Goal: Communication & Community: Answer question/provide support

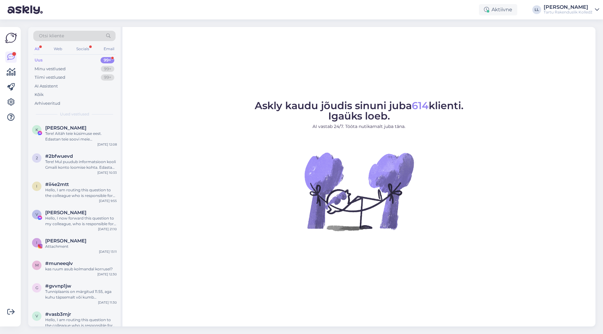
click at [38, 48] on div "All" at bounding box center [36, 49] width 7 height 8
click at [67, 137] on div "Tere! Aitäh teie küsimuse eest. Edastan teie soovi meie klienditeenindajale, ke…" at bounding box center [81, 136] width 72 height 11
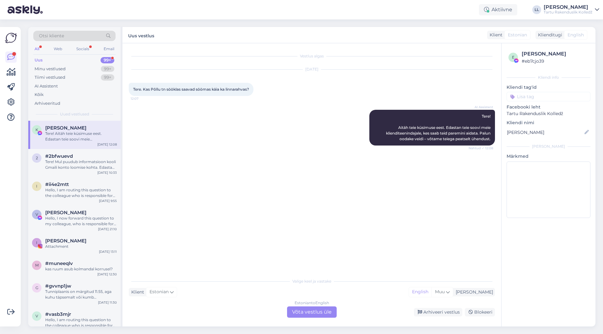
click at [303, 313] on div "Estonian to English Võta vestlus üle" at bounding box center [312, 312] width 50 height 11
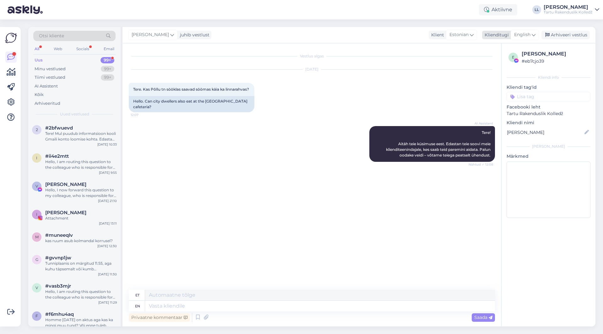
click at [528, 36] on span "English" at bounding box center [522, 34] width 16 height 7
type input "es"
click at [487, 75] on link "Estonian" at bounding box center [510, 73] width 69 height 10
click at [186, 304] on textarea at bounding box center [312, 305] width 366 height 13
type textarea "Tere! Jah, saab."
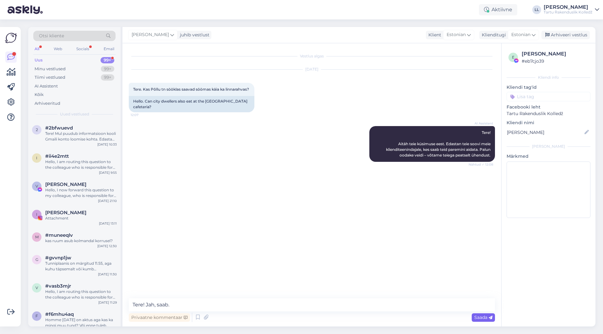
click at [479, 319] on span "Saada" at bounding box center [483, 318] width 18 height 6
click at [56, 49] on div "Web" at bounding box center [57, 49] width 11 height 8
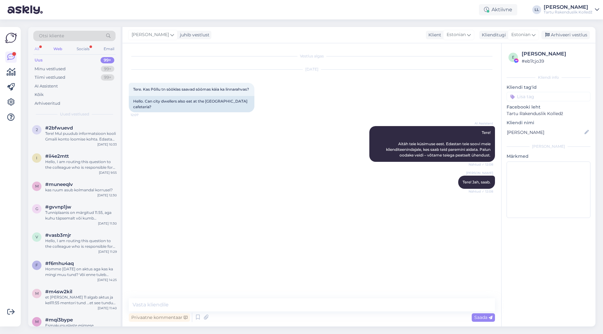
click at [34, 48] on div "All" at bounding box center [36, 49] width 7 height 8
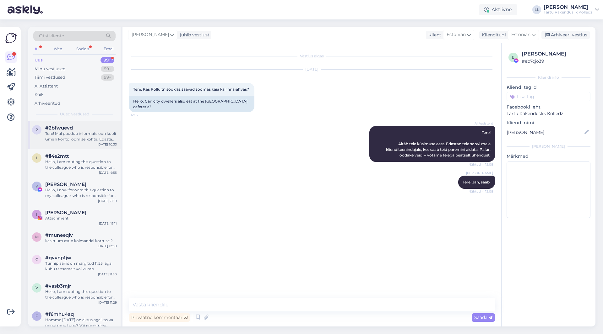
click at [66, 140] on div "Tere! Mul puudub informatsioon kooli Gmaili konto loomise kohta. Edastan Teie k…" at bounding box center [81, 136] width 72 height 11
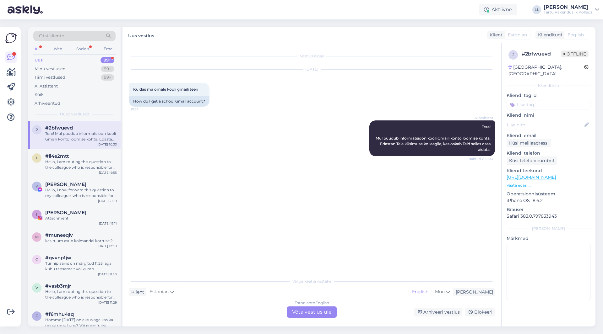
click at [318, 316] on div "Estonian to English Võta vestlus üle" at bounding box center [312, 312] width 50 height 11
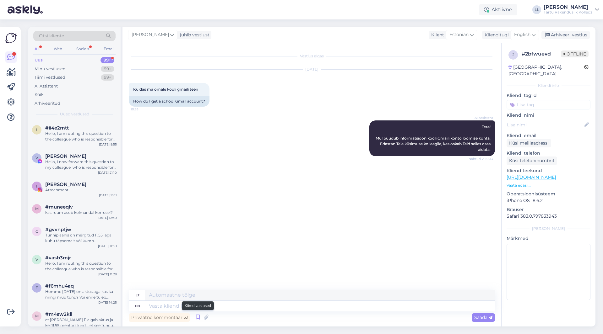
click at [199, 319] on icon at bounding box center [198, 317] width 8 height 9
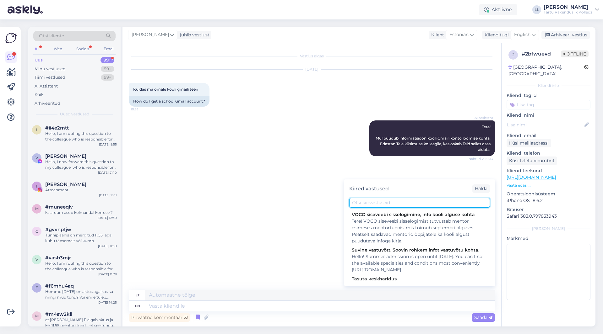
click at [403, 198] on input "text" at bounding box center [419, 203] width 141 height 10
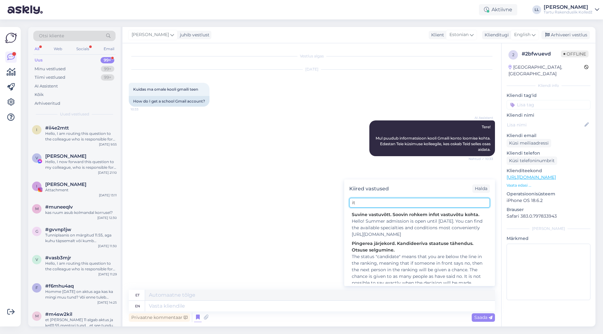
type input "i"
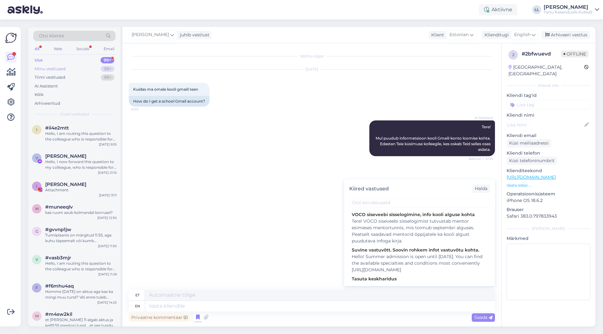
click at [40, 68] on div "Minu vestlused" at bounding box center [50, 69] width 31 height 6
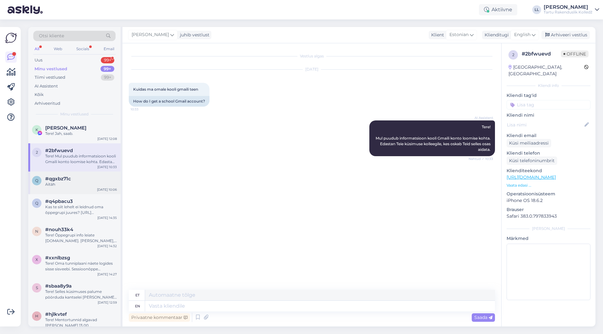
click at [75, 184] on div "Aitäh" at bounding box center [81, 185] width 72 height 6
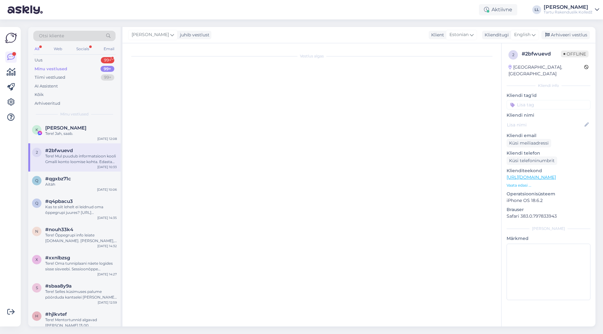
scroll to position [51, 0]
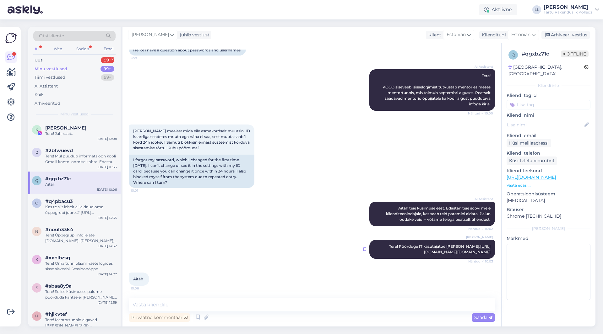
click at [364, 251] on icon at bounding box center [364, 250] width 3 height 4
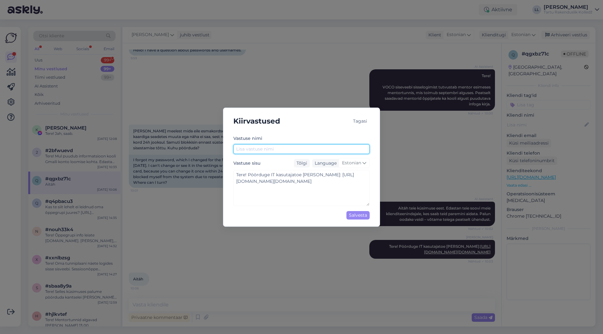
click at [266, 151] on input "text" at bounding box center [301, 149] width 136 height 10
type input "IT-abi"
click at [363, 214] on div "Salvesta" at bounding box center [357, 215] width 23 height 8
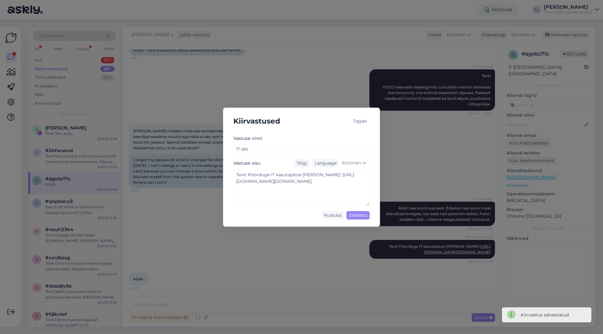
click at [63, 49] on div "Kiirvastused Tagasi Vastuse nimi IT-abi Vastuse sisu Tõlgi Language Estonian Te…" at bounding box center [301, 167] width 603 height 334
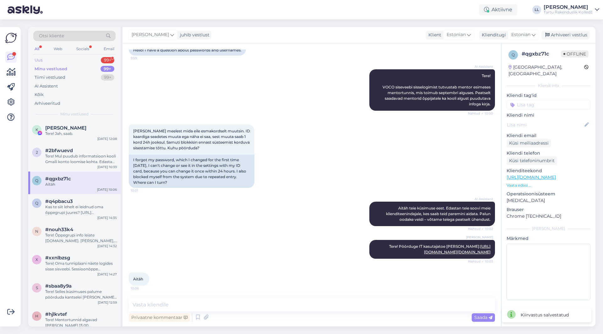
click at [38, 60] on div "Uus" at bounding box center [39, 60] width 8 height 6
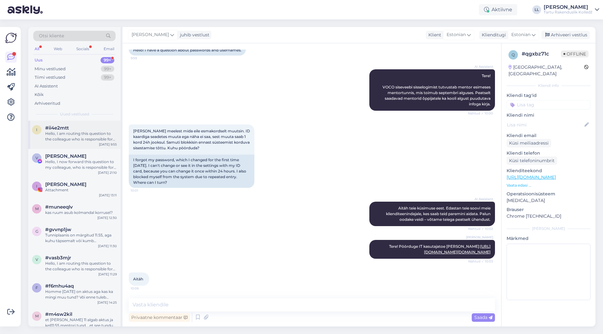
click at [90, 124] on div "i #ii4e2mtt Hello, I am routing this question to the colleague who is responsib…" at bounding box center [74, 135] width 92 height 28
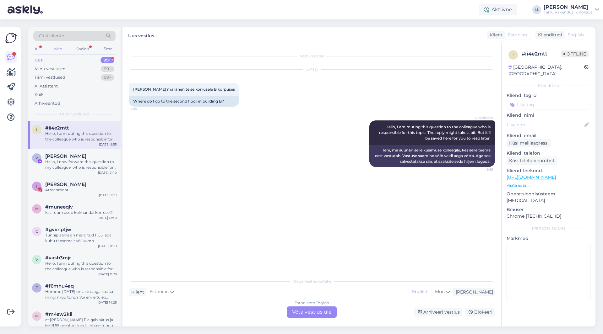
click at [57, 47] on div "Web" at bounding box center [57, 49] width 11 height 8
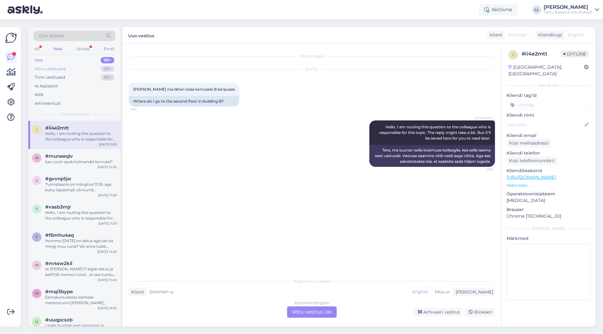
click at [53, 69] on div "Minu vestlused" at bounding box center [50, 69] width 31 height 6
click at [70, 136] on div "Tere! Mul puudub informatsioon kooli Gmaili konto loomise kohta. Edastan Teie k…" at bounding box center [81, 136] width 72 height 11
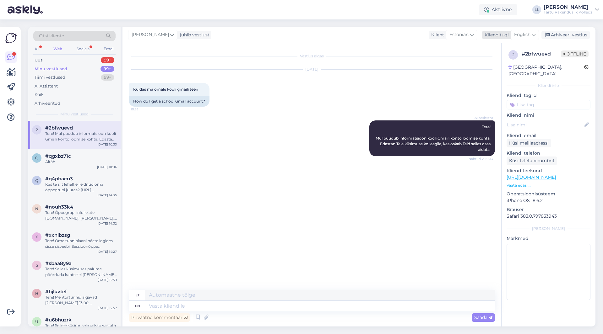
click at [528, 35] on span "English" at bounding box center [522, 34] width 16 height 7
click at [500, 73] on link "Estonian" at bounding box center [510, 73] width 69 height 10
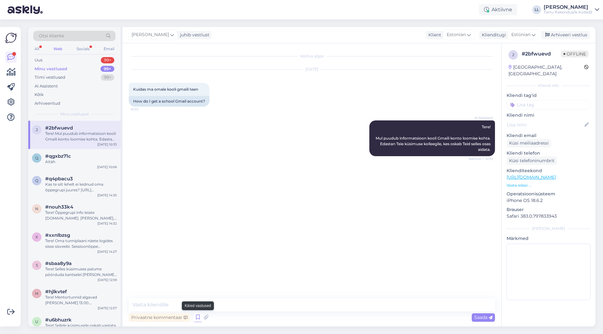
click at [197, 319] on icon at bounding box center [198, 317] width 8 height 9
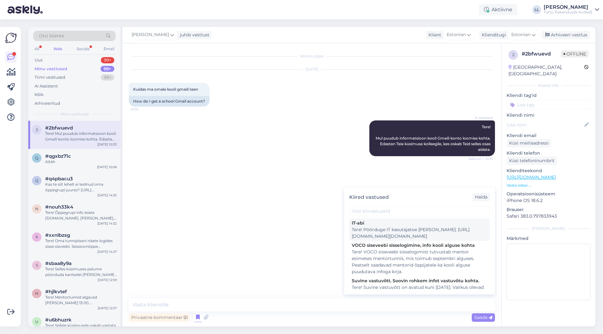
click at [366, 233] on div "Tere! Pöörduge IT kasutajatoe [PERSON_NAME]: [URL][DOMAIN_NAME][DOMAIN_NAME]" at bounding box center [420, 233] width 136 height 13
type textarea "Tere! Pöörduge IT kasutajatoe [PERSON_NAME]: [URL][DOMAIN_NAME][DOMAIN_NAME]"
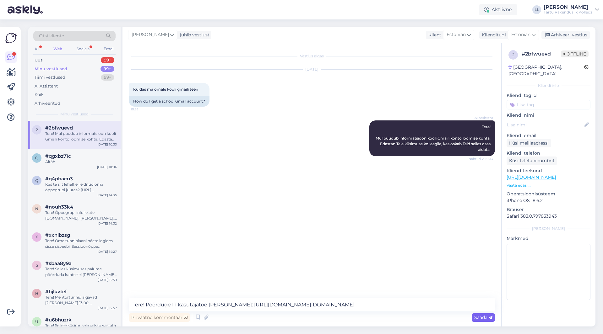
click at [486, 319] on span "Saada" at bounding box center [483, 318] width 18 height 6
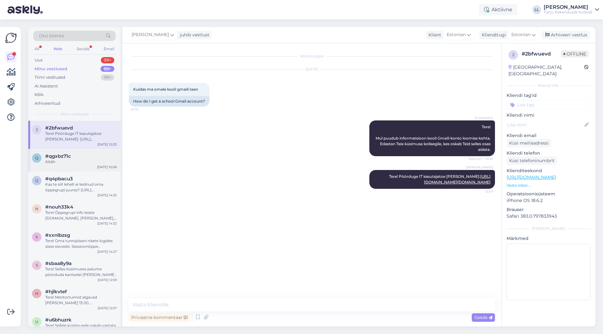
click at [75, 163] on div "Aitäh" at bounding box center [81, 162] width 72 height 6
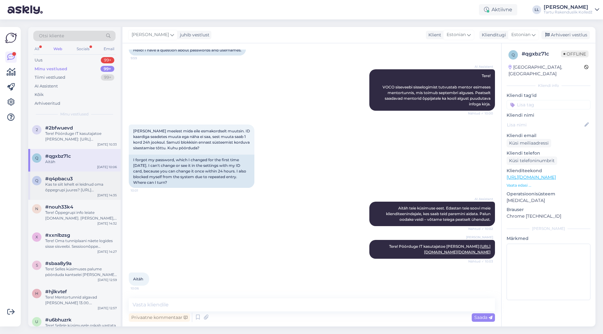
click at [74, 186] on div "Kas te siit lehelt ei leidnud oma õppegrupi juures? [URL][DOMAIN_NAME]" at bounding box center [81, 187] width 72 height 11
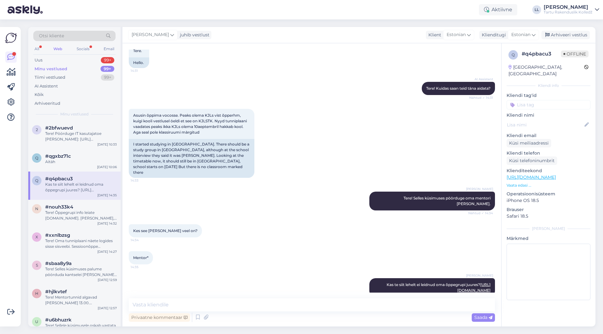
click at [59, 47] on div "Web" at bounding box center [57, 49] width 11 height 8
click at [85, 47] on div "Socials" at bounding box center [82, 49] width 15 height 8
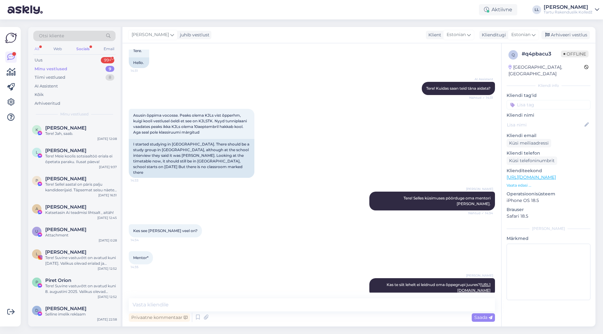
click at [39, 47] on div "All" at bounding box center [36, 49] width 7 height 8
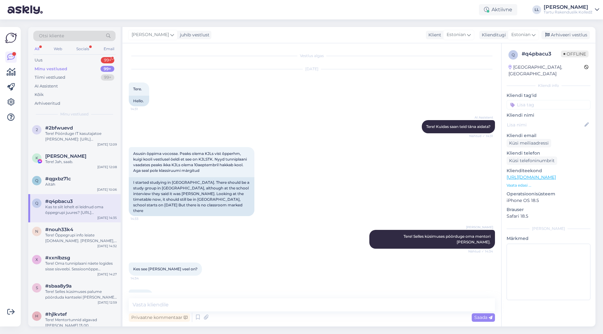
scroll to position [0, 0]
